Goal: Check status: Check status

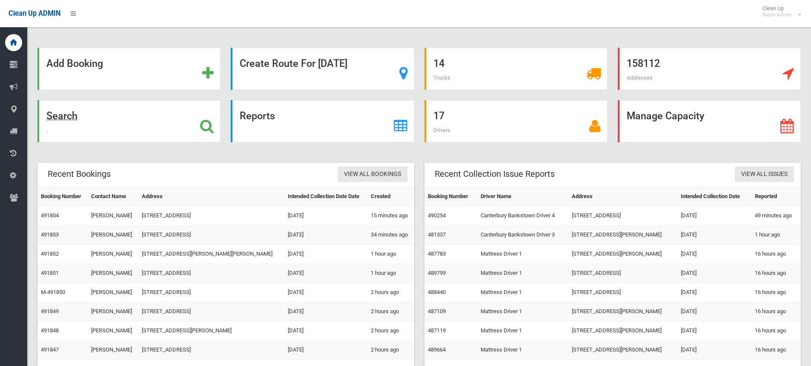
click at [166, 119] on div "Search" at bounding box center [128, 121] width 183 height 42
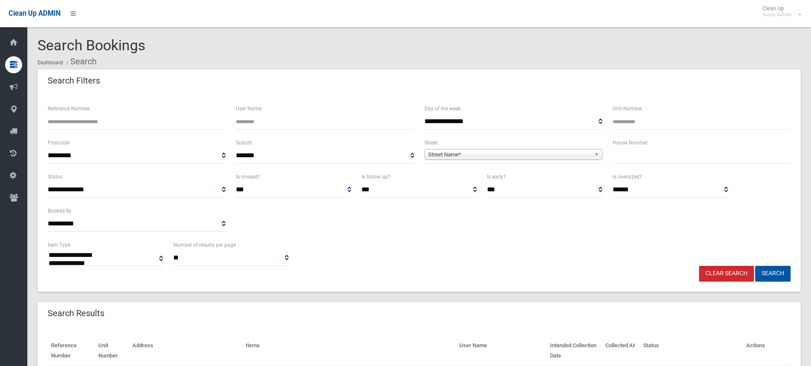
select select
click at [158, 121] on input "Reference Number" at bounding box center [137, 122] width 178 height 16
click at [650, 157] on input "text" at bounding box center [702, 156] width 178 height 16
type input "*****"
click at [552, 155] on span "Street Name*" at bounding box center [509, 154] width 163 height 10
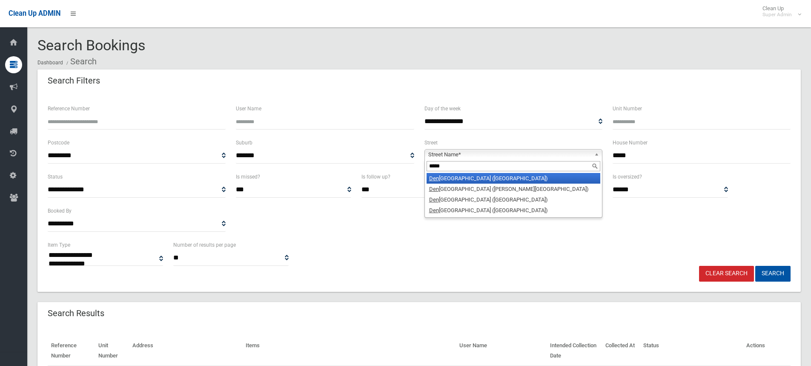
type input "******"
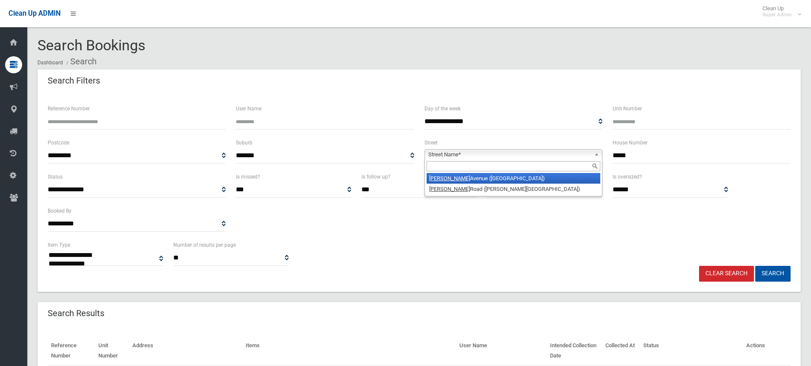
click at [756, 266] on button "Search" at bounding box center [773, 274] width 35 height 16
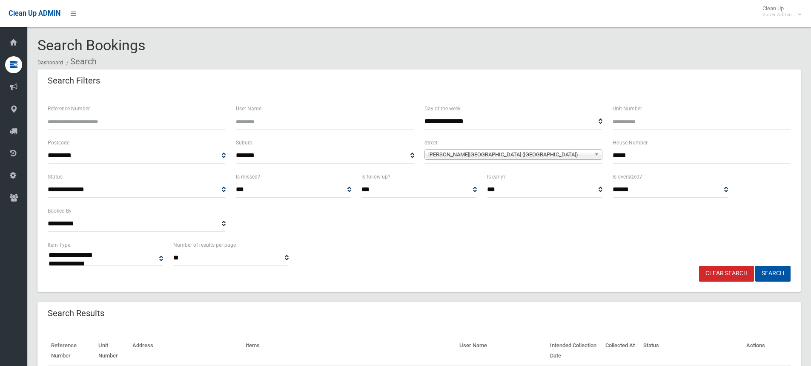
click at [756, 266] on button "Search" at bounding box center [773, 274] width 35 height 16
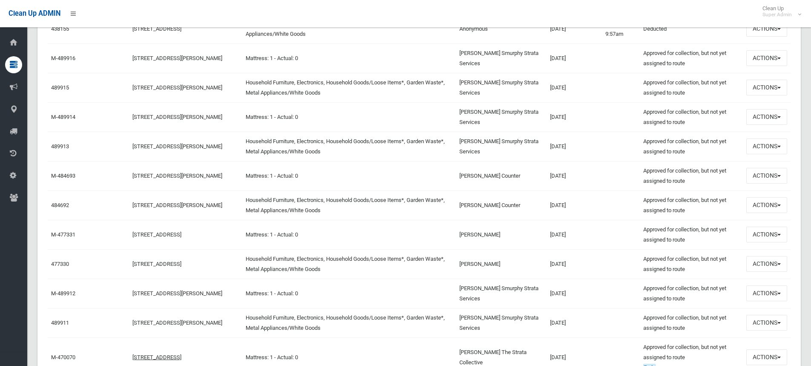
scroll to position [383, 0]
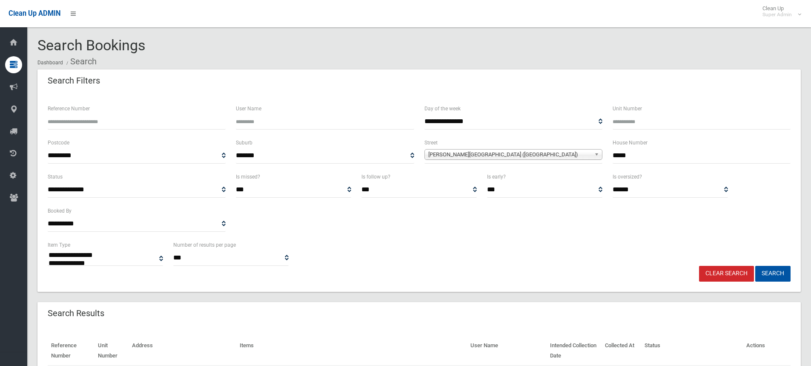
select select
click at [719, 275] on link "Clear Search" at bounding box center [726, 274] width 55 height 16
select select
type input "**"
click at [523, 155] on span "Street Name*" at bounding box center [509, 154] width 163 height 10
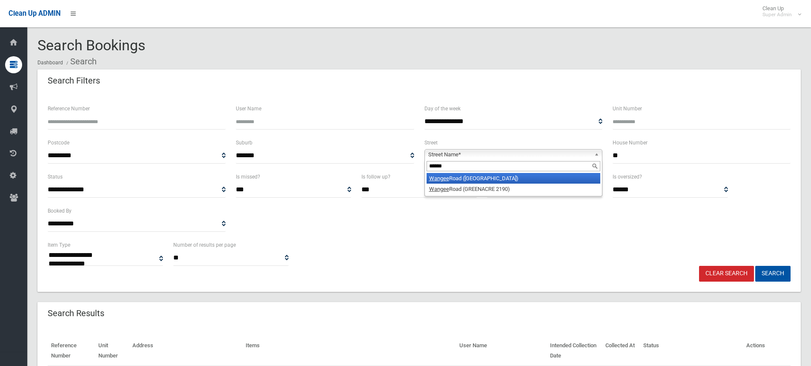
type input "******"
click at [521, 178] on li "Wangee Road (LAKEMBA 2195)" at bounding box center [514, 178] width 174 height 11
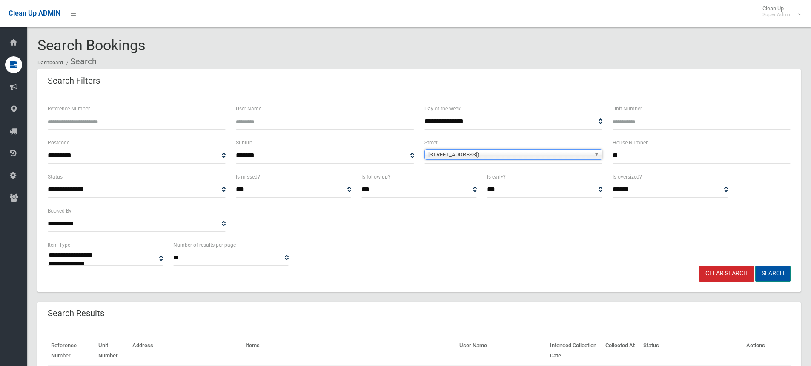
click at [769, 271] on button "Search" at bounding box center [773, 274] width 35 height 16
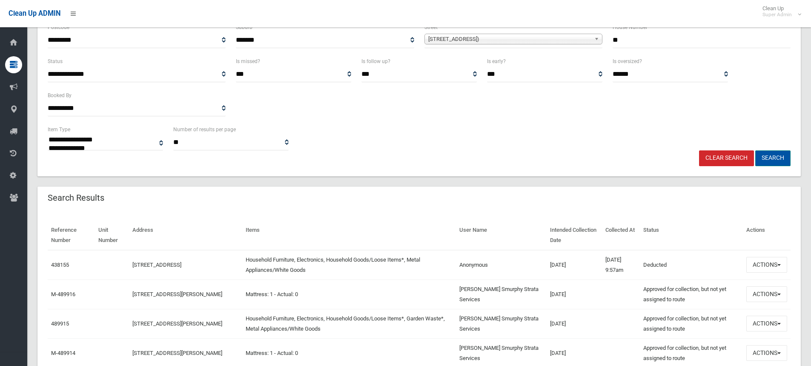
scroll to position [170, 0]
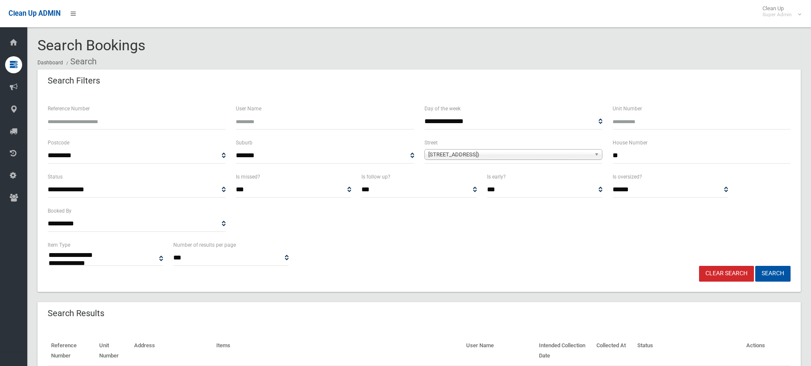
select select
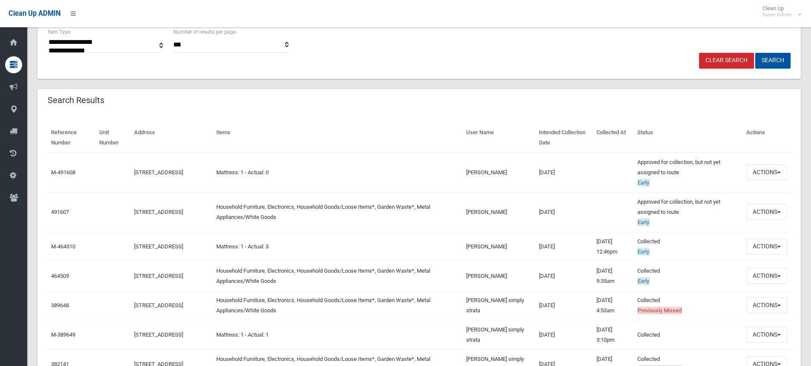
scroll to position [213, 0]
click at [64, 213] on link "491607" at bounding box center [60, 212] width 18 height 6
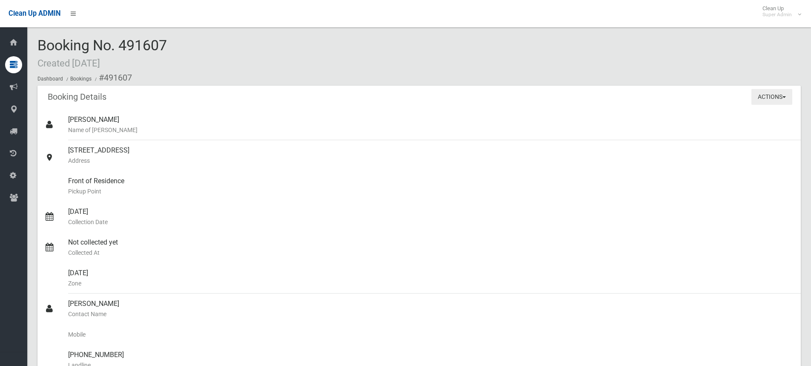
click at [783, 89] on button "Actions" at bounding box center [772, 97] width 41 height 16
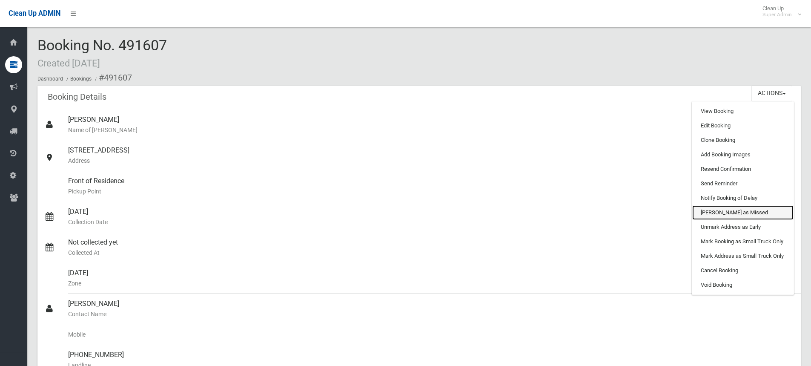
click at [721, 213] on link "[PERSON_NAME] as Missed" at bounding box center [743, 212] width 101 height 14
